Goal: Task Accomplishment & Management: Use online tool/utility

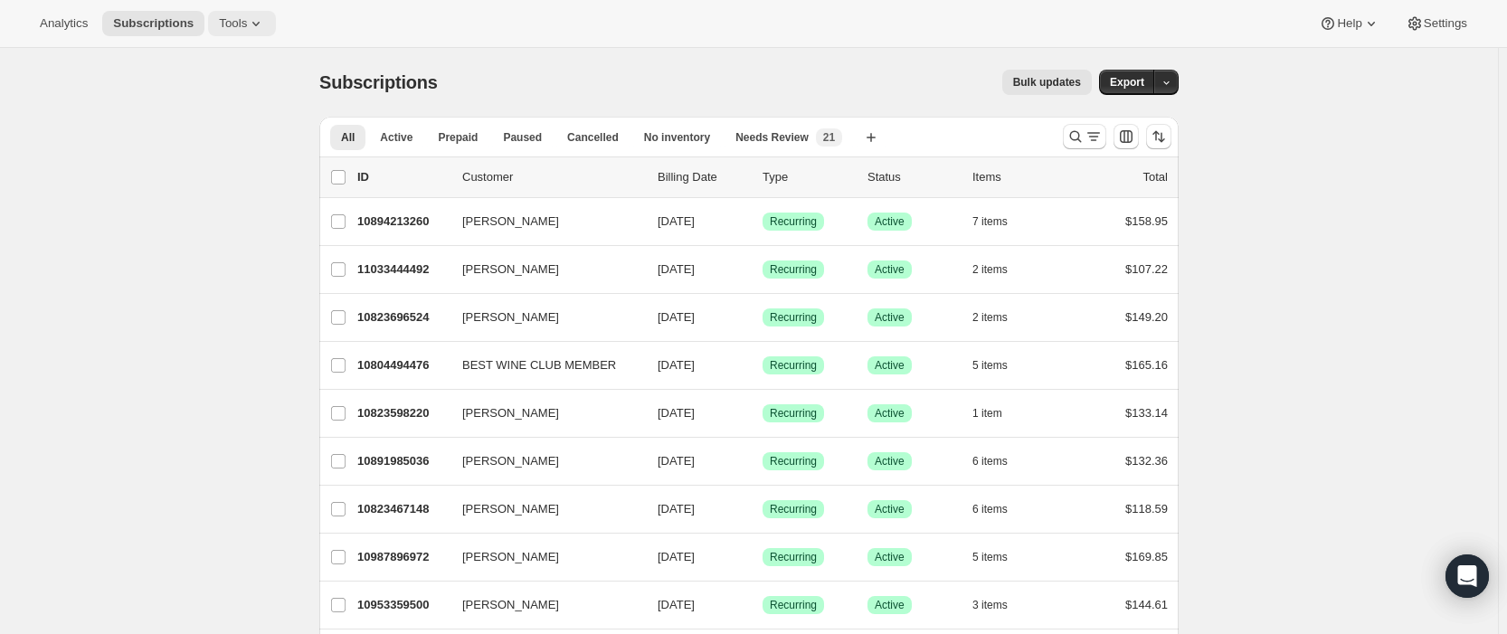
click at [223, 18] on span "Tools" at bounding box center [233, 23] width 28 height 14
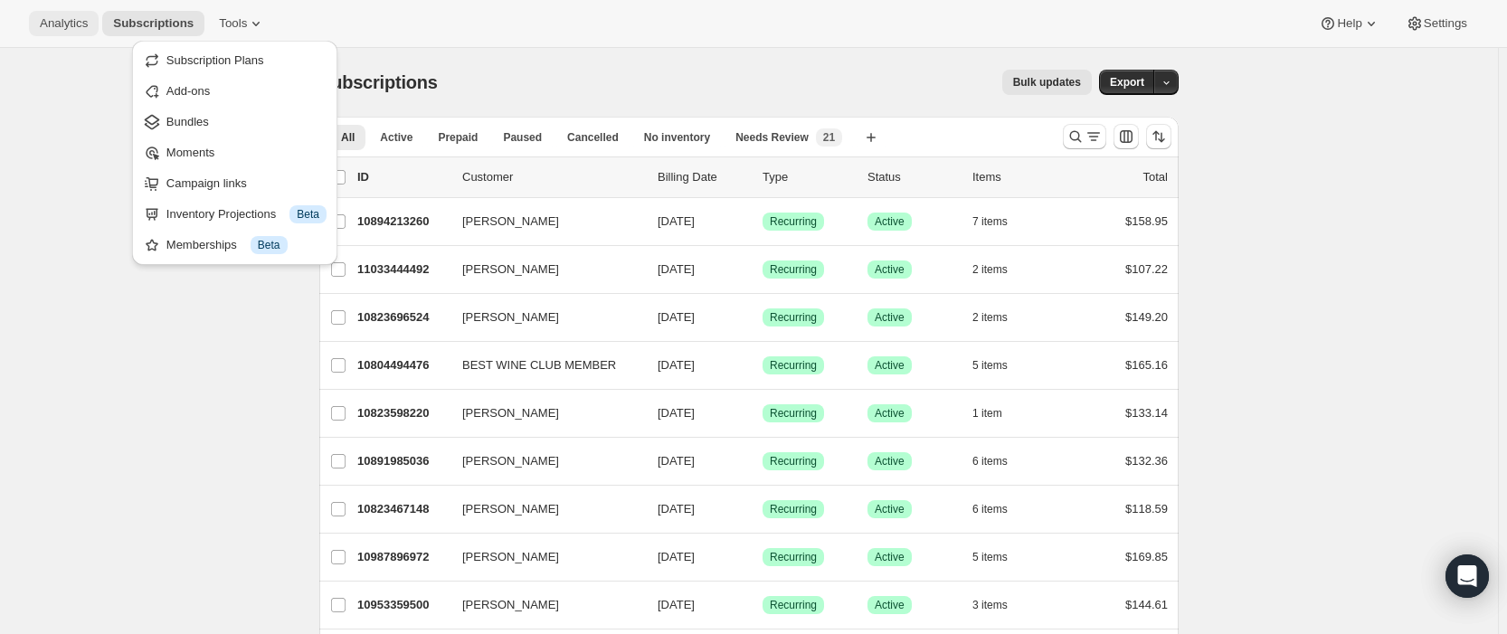
click at [71, 18] on span "Analytics" at bounding box center [64, 23] width 48 height 14
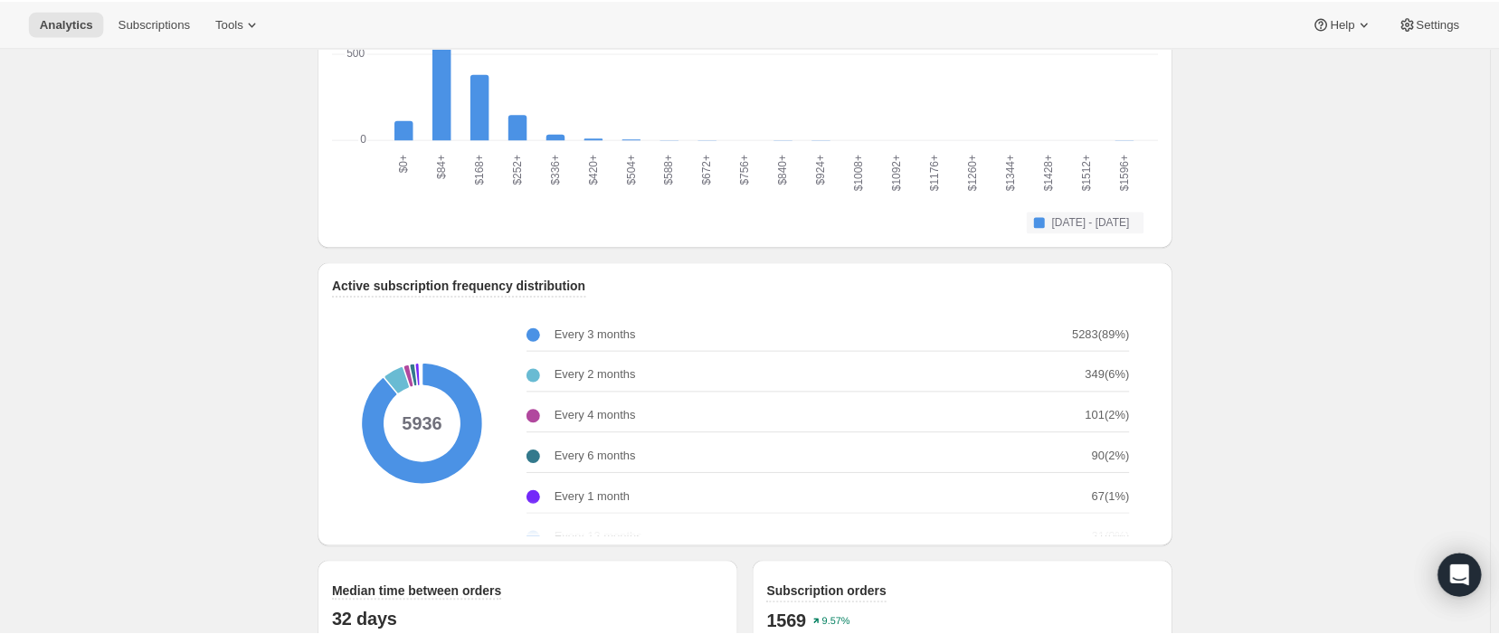
scroll to position [2429, 0]
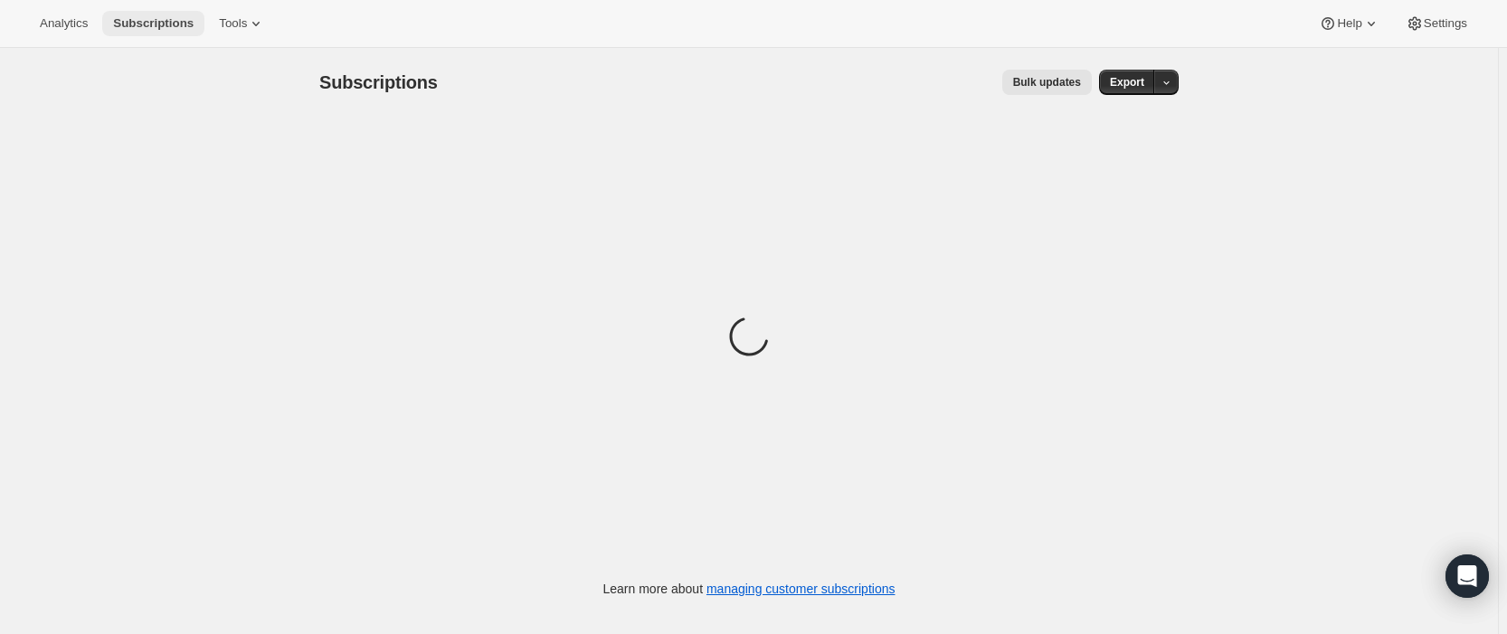
click at [145, 24] on span "Subscriptions" at bounding box center [153, 23] width 81 height 14
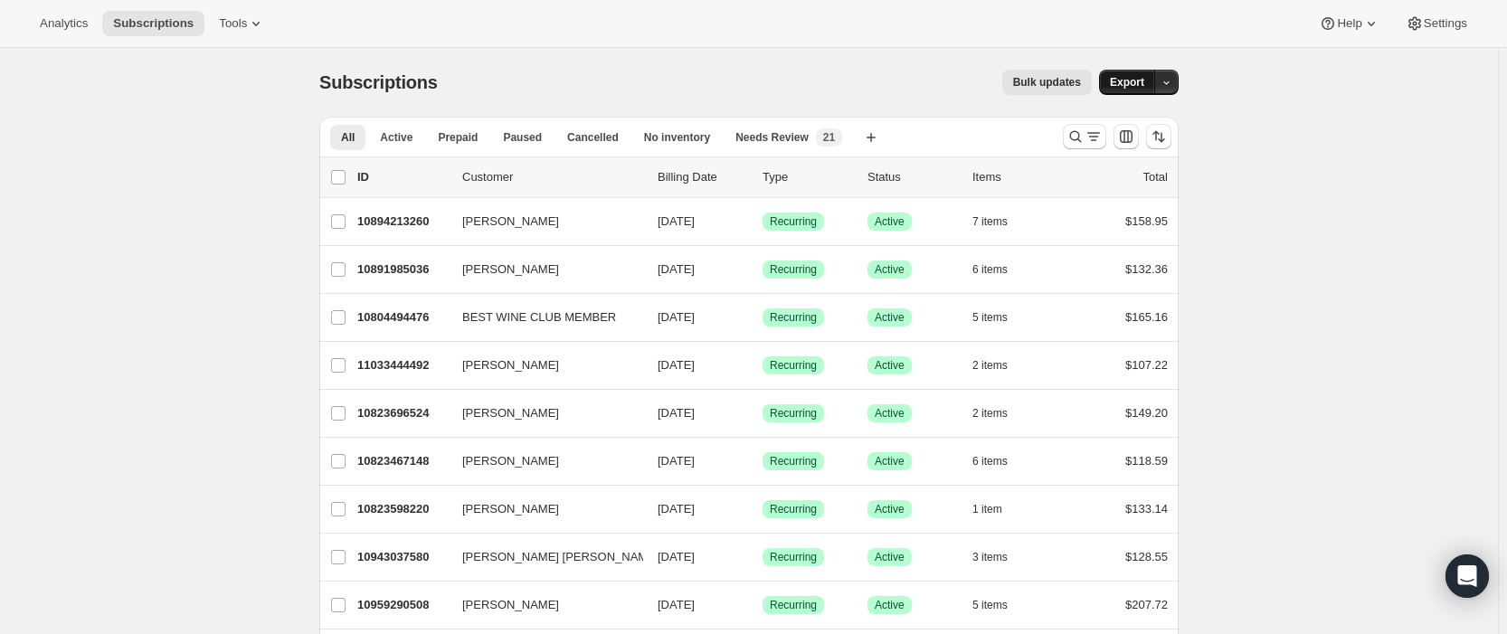
click at [1124, 81] on span "Export" at bounding box center [1127, 82] width 34 height 14
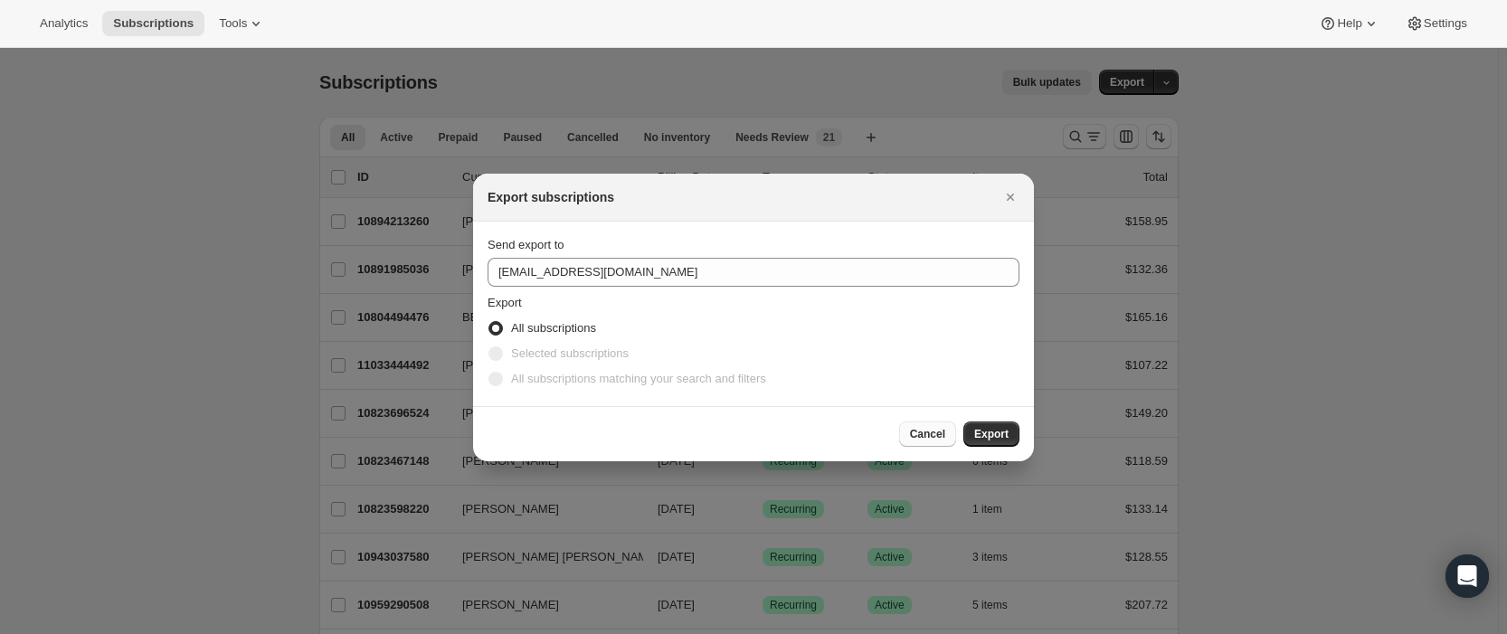
click at [921, 432] on span "Cancel" at bounding box center [927, 434] width 35 height 14
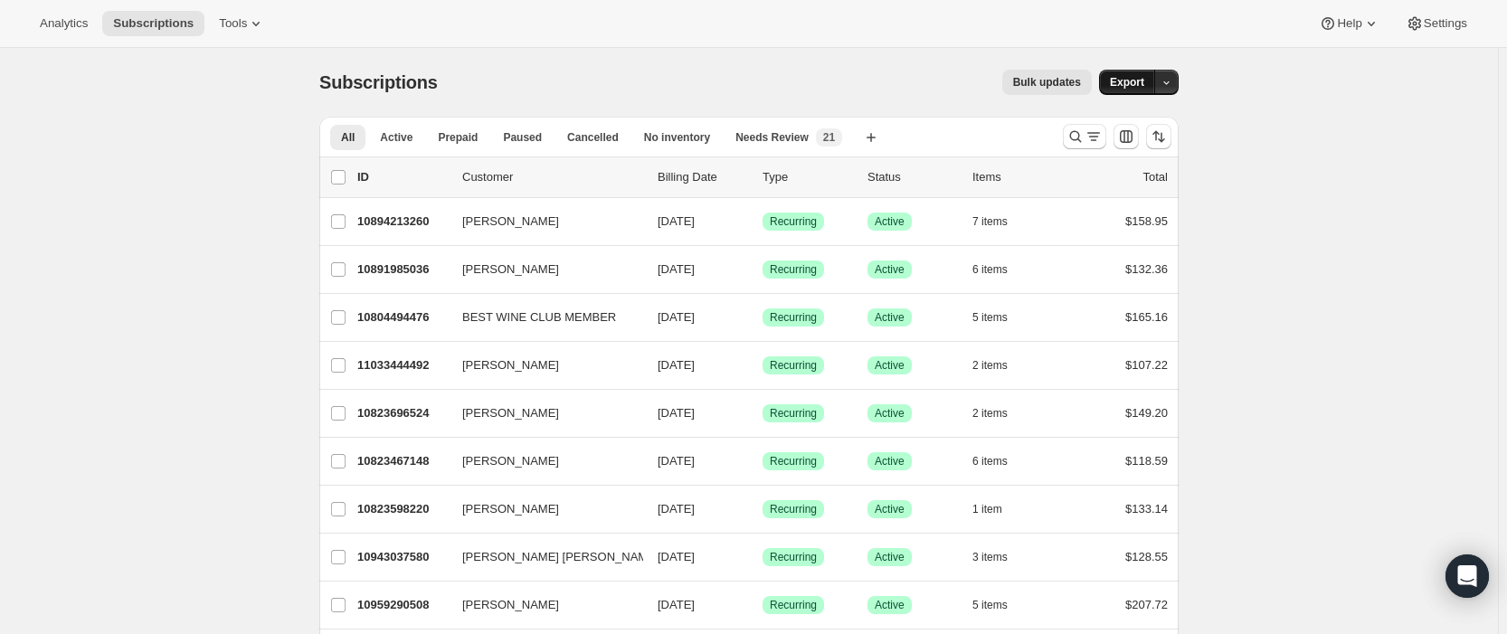
click at [1131, 89] on span "Export" at bounding box center [1127, 82] width 34 height 14
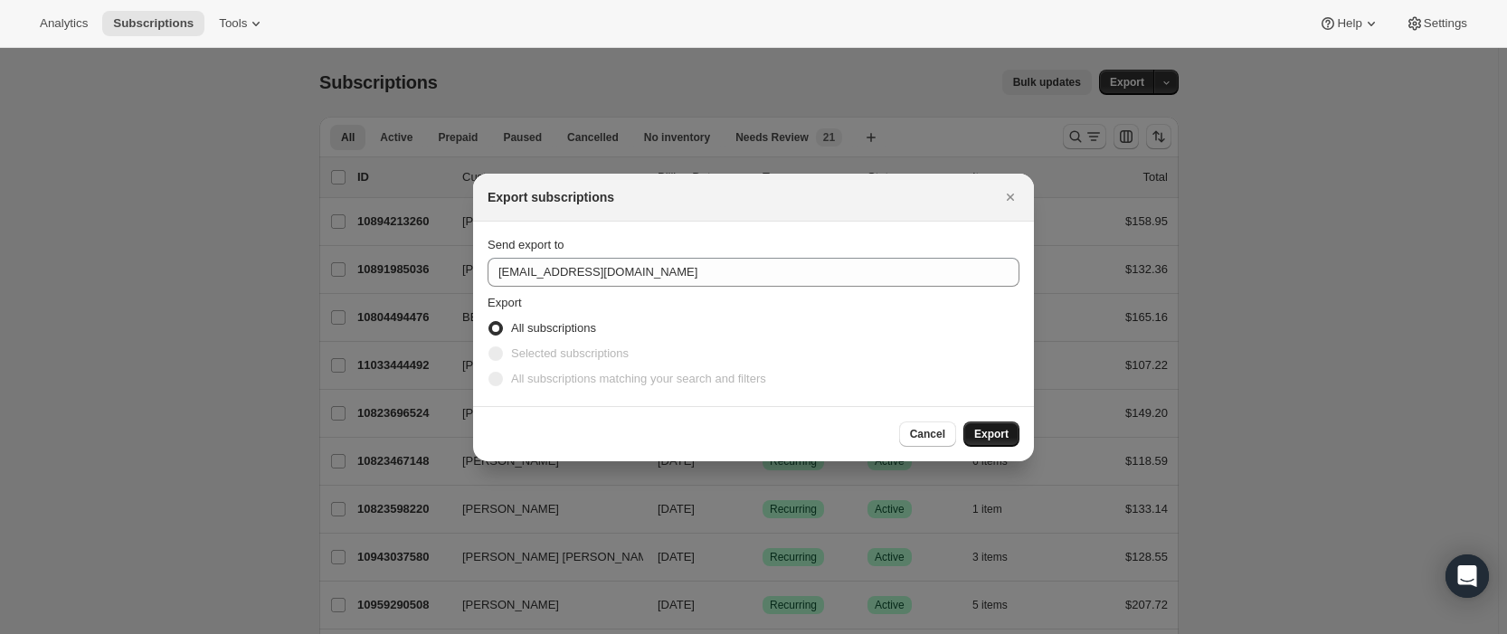
click at [992, 433] on span "Export" at bounding box center [991, 434] width 34 height 14
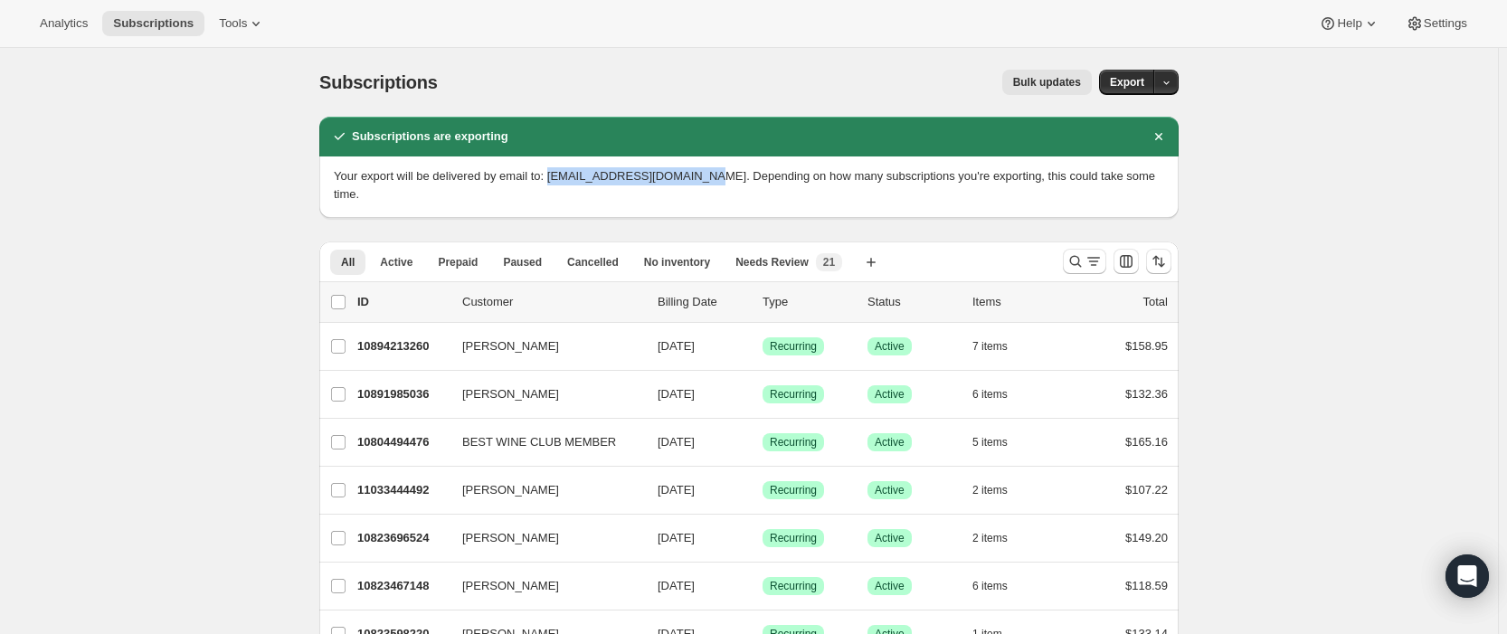
drag, startPoint x: 552, startPoint y: 176, endPoint x: 710, endPoint y: 177, distance: 158.3
click at [710, 177] on span "Your export will be delivered by email to: customers@onehopewine.com. Depending…" at bounding box center [744, 185] width 821 height 32
click at [464, 175] on span "Your export will be delivered by email to: customers@onehopewine.com. Depending…" at bounding box center [744, 185] width 821 height 32
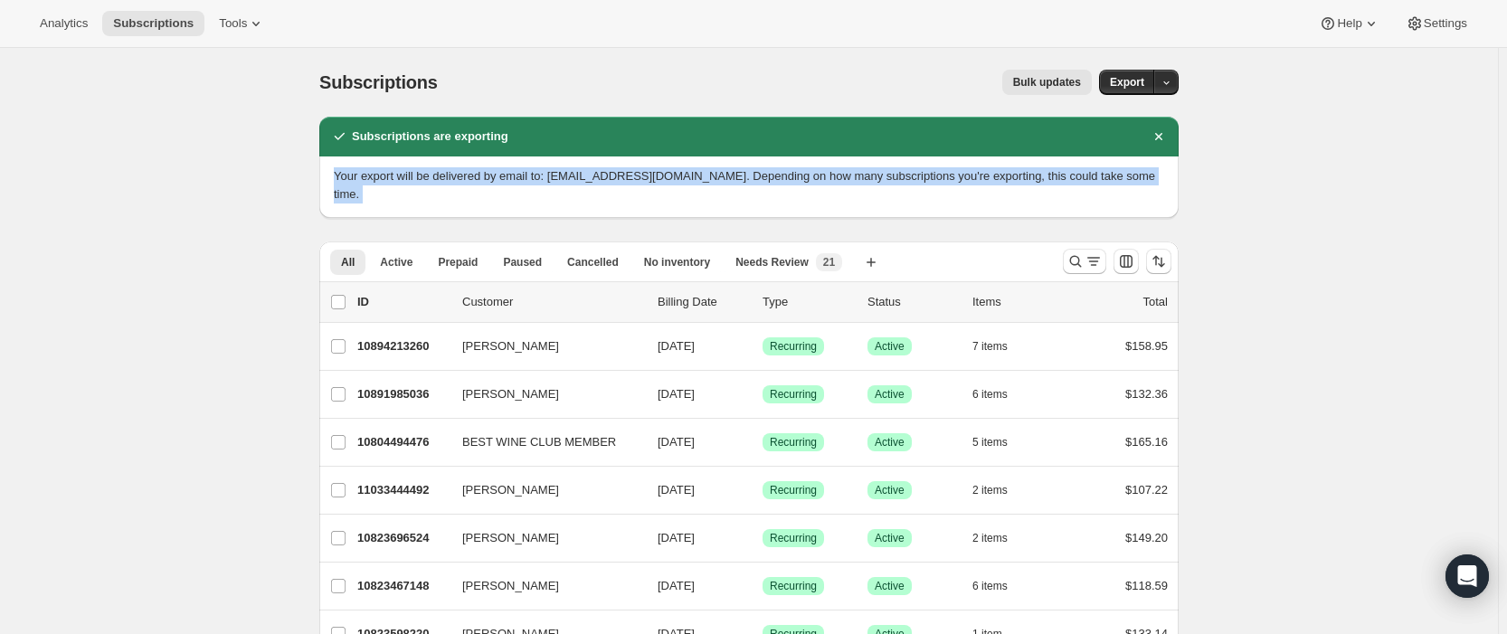
click at [464, 175] on span "Your export will be delivered by email to: customers@onehopewine.com. Depending…" at bounding box center [744, 185] width 821 height 32
copy div "Your export will be delivered by email to: customers@onehopewine.com. Depending…"
